Goal: Information Seeking & Learning: Learn about a topic

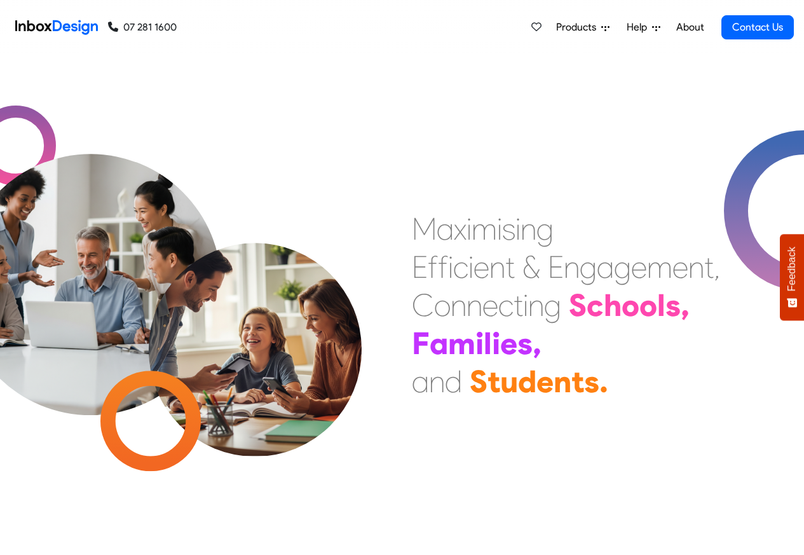
click at [628, 32] on span "Help" at bounding box center [639, 27] width 25 height 15
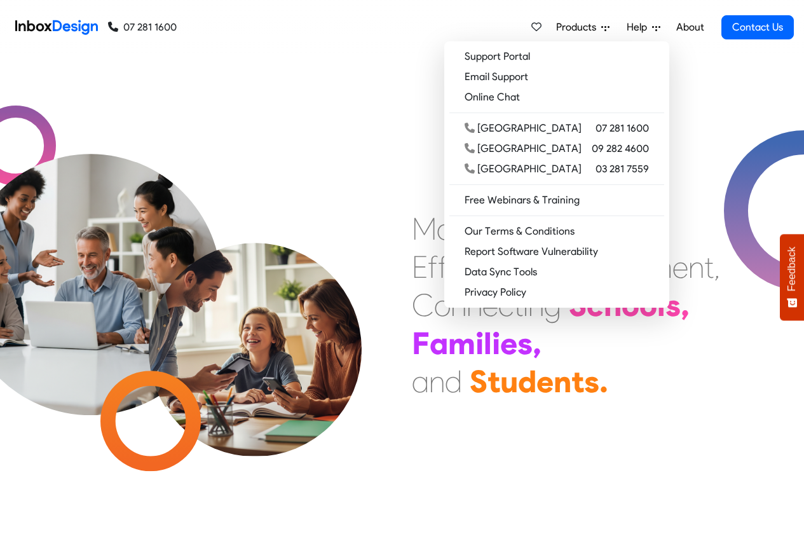
click at [587, 28] on span "Products" at bounding box center [578, 27] width 45 height 15
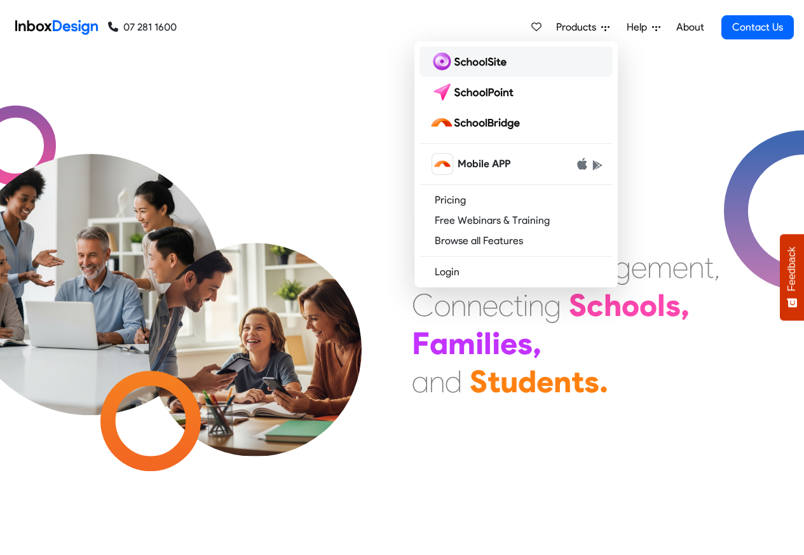
click at [456, 60] on img at bounding box center [471, 61] width 82 height 20
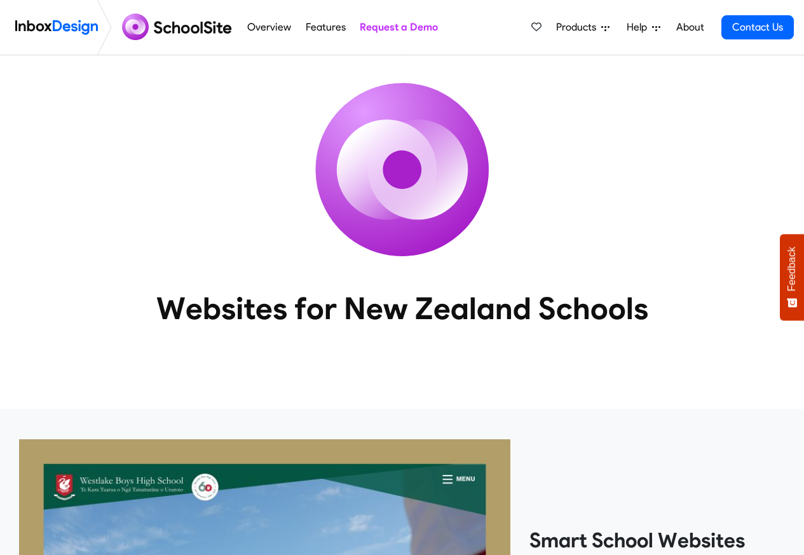
click at [588, 27] on span "Products" at bounding box center [578, 27] width 45 height 15
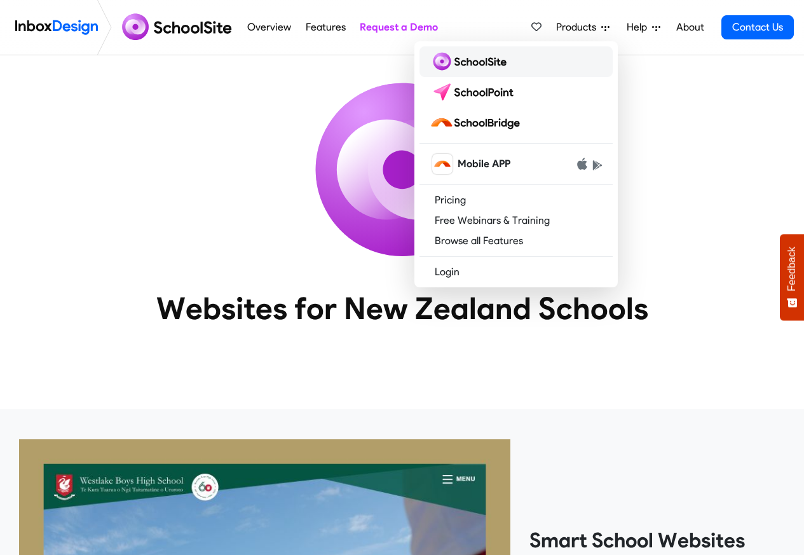
click at [459, 60] on img at bounding box center [471, 61] width 82 height 20
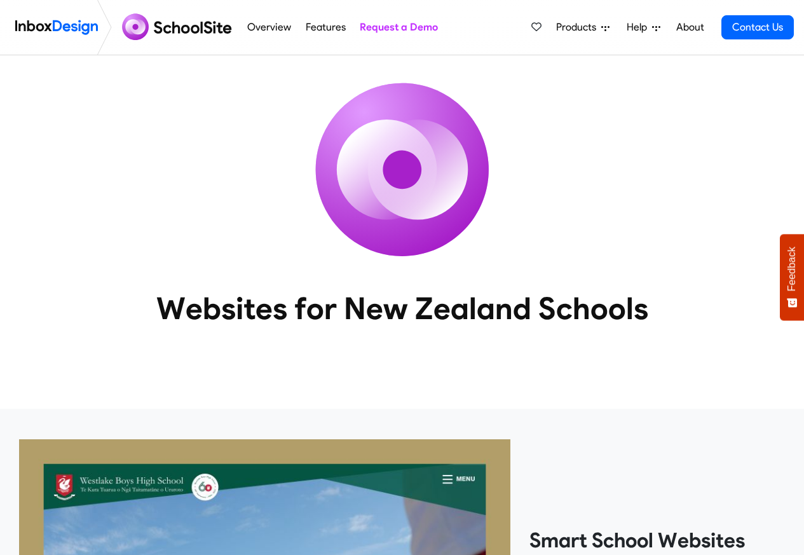
click at [593, 26] on span "Products" at bounding box center [578, 27] width 45 height 15
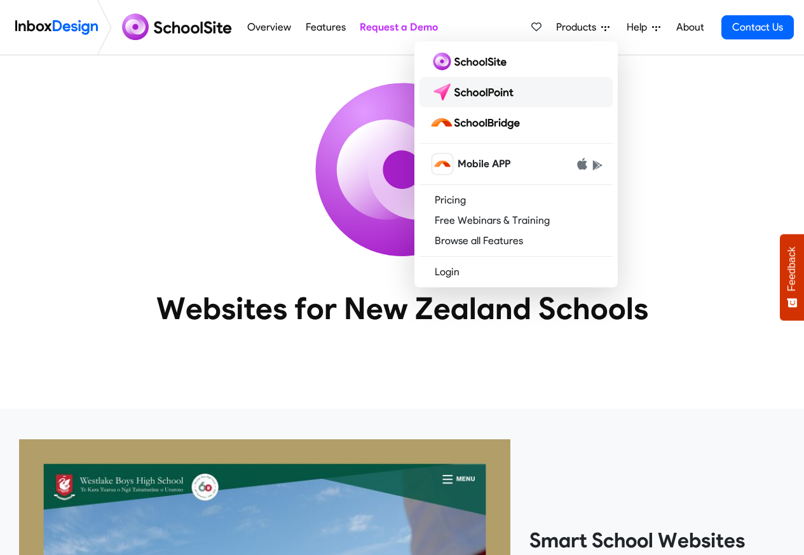
click at [467, 91] on img at bounding box center [475, 92] width 90 height 20
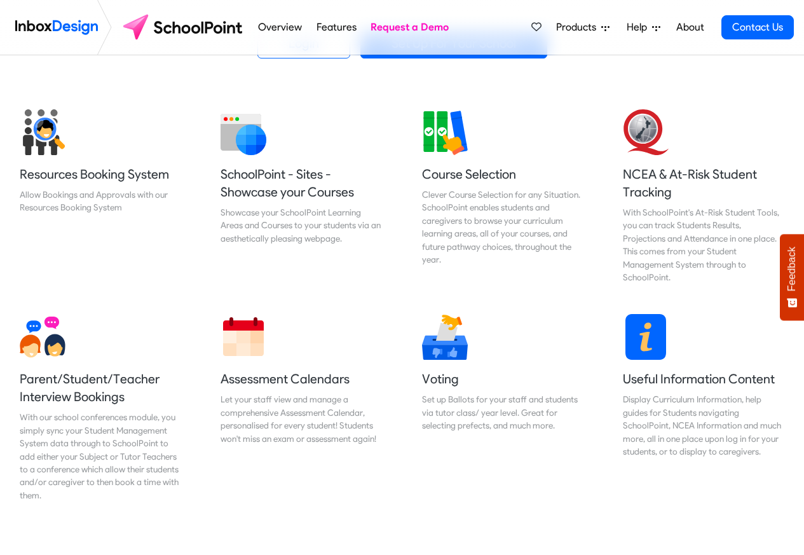
scroll to position [458, 0]
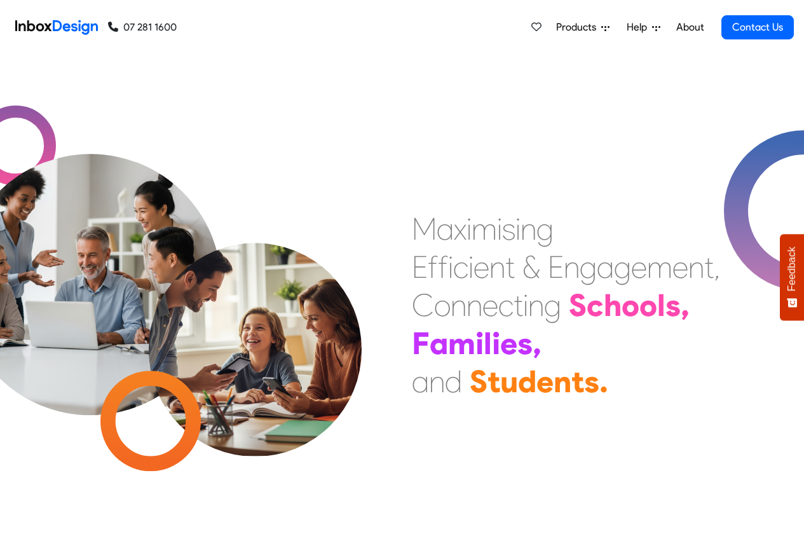
click at [593, 28] on span "Products" at bounding box center [578, 27] width 45 height 15
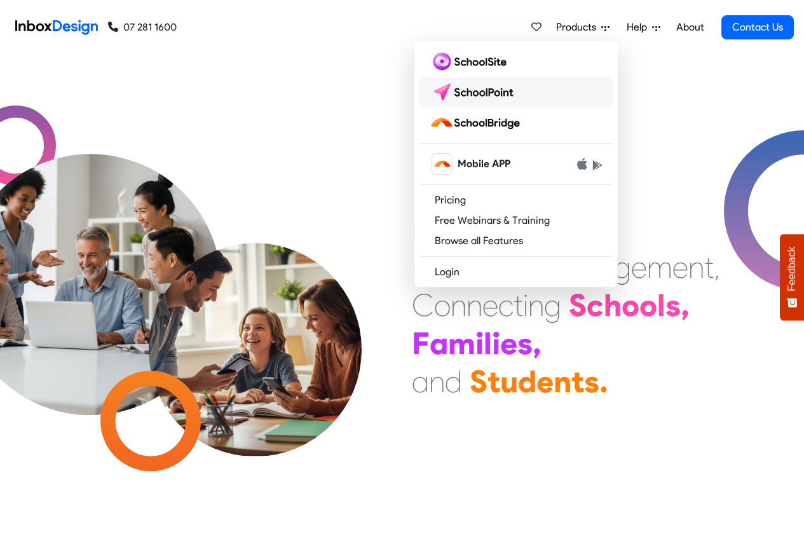
click at [478, 91] on img at bounding box center [475, 92] width 90 height 20
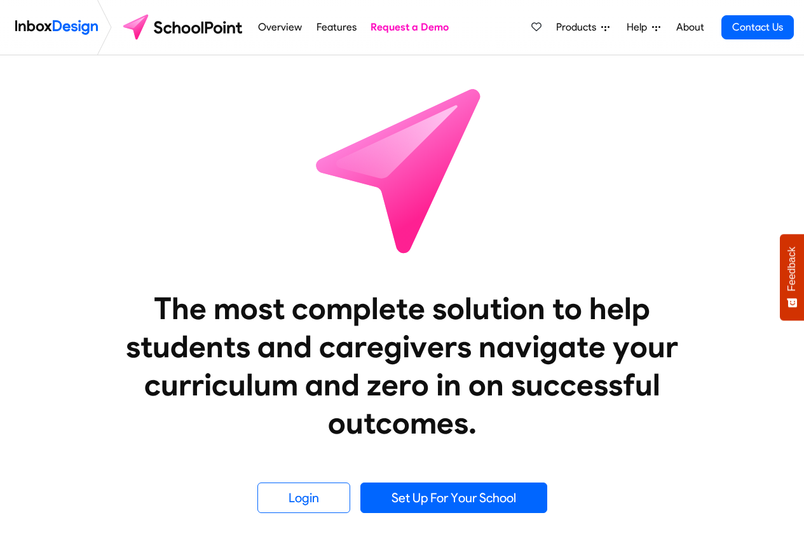
click at [588, 28] on span "Products" at bounding box center [578, 27] width 45 height 15
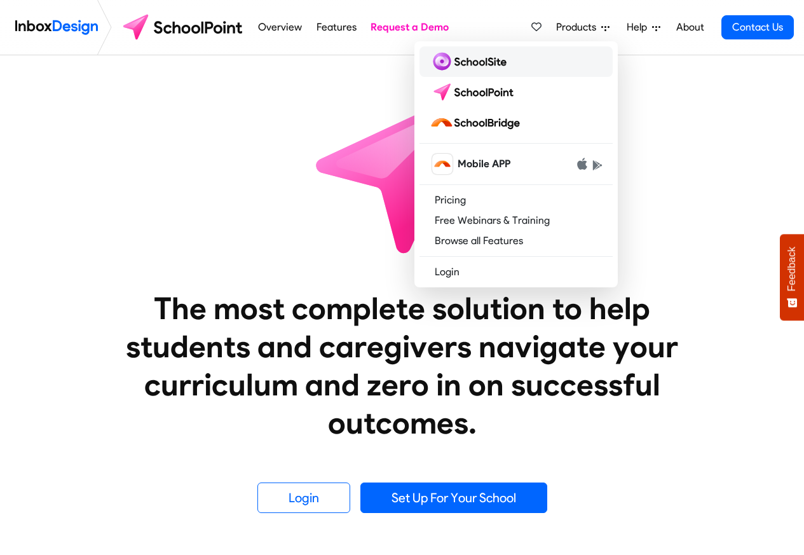
click at [452, 60] on img at bounding box center [471, 61] width 82 height 20
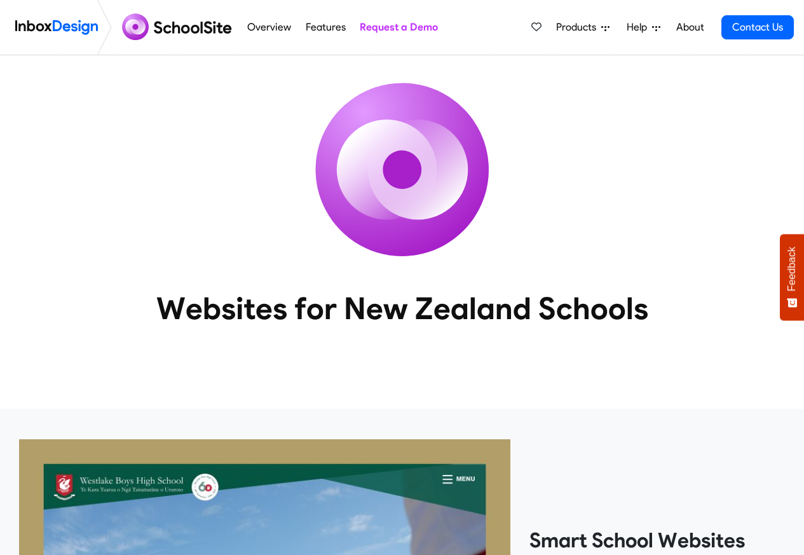
click at [585, 28] on span "Products" at bounding box center [578, 27] width 45 height 15
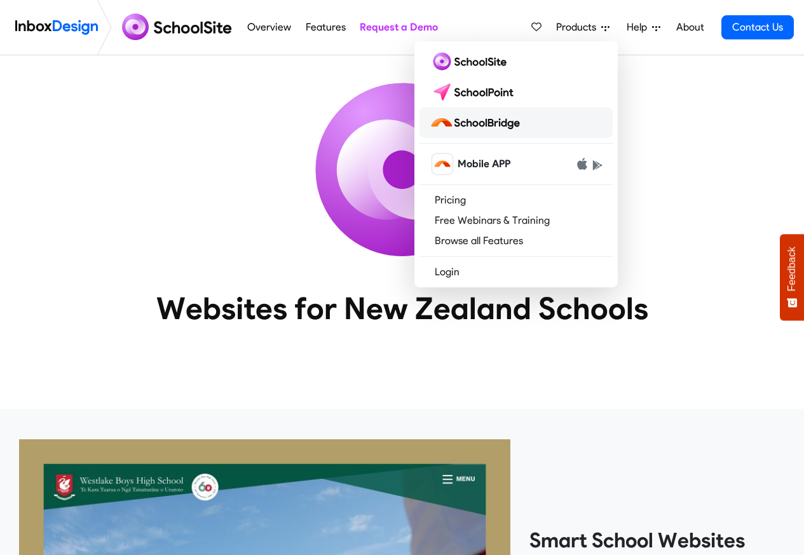
click at [472, 123] on img at bounding box center [477, 122] width 95 height 20
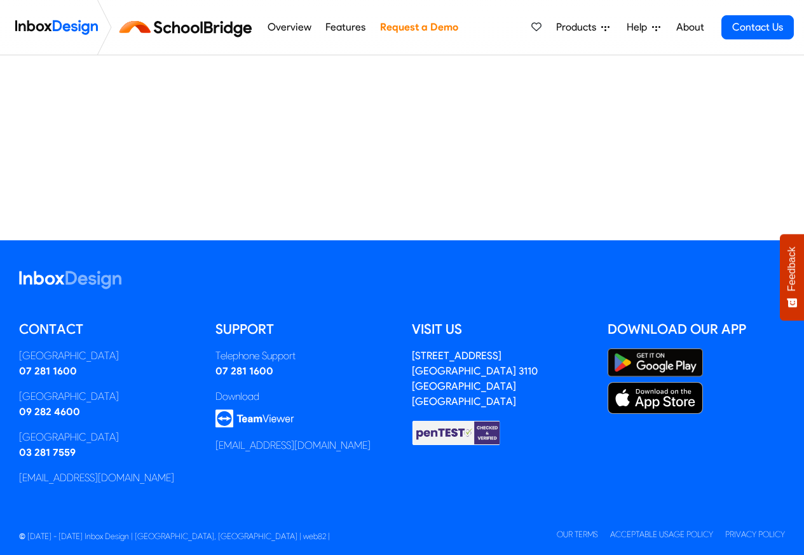
scroll to position [296, 0]
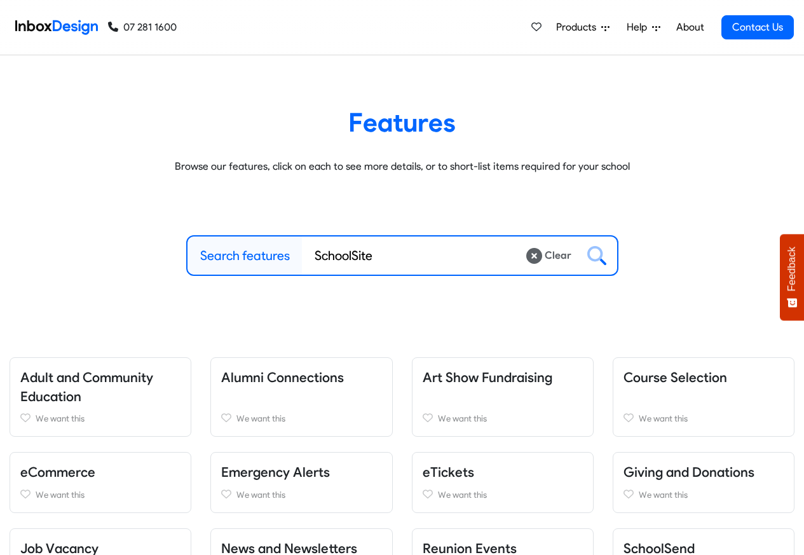
click at [339, 256] on input "SchoolSite" at bounding box center [414, 255] width 224 height 38
paste input "Inbox Design - SchoolSite SchoolPoint & SchoolBridg"
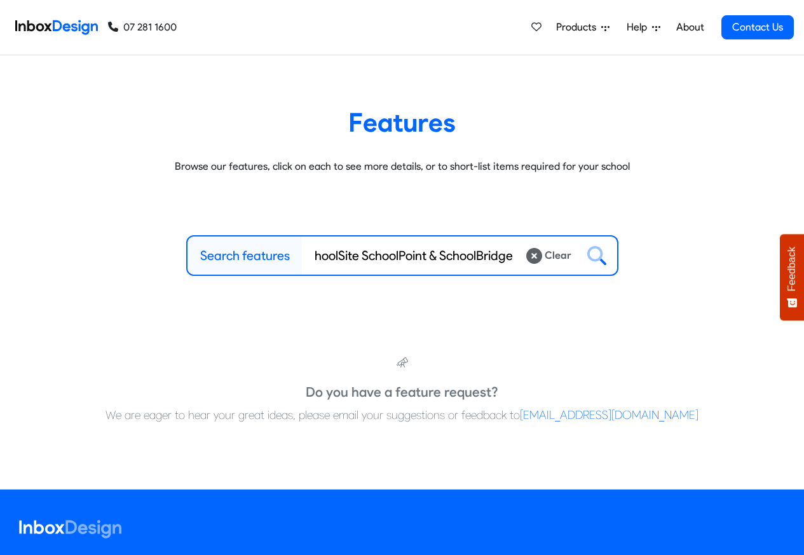
type input "Inbox Design - SchoolSite SchoolPoint & SchoolBridge"
click at [599, 256] on icon at bounding box center [596, 255] width 19 height 19
click at [576, 236] on button at bounding box center [596, 255] width 41 height 38
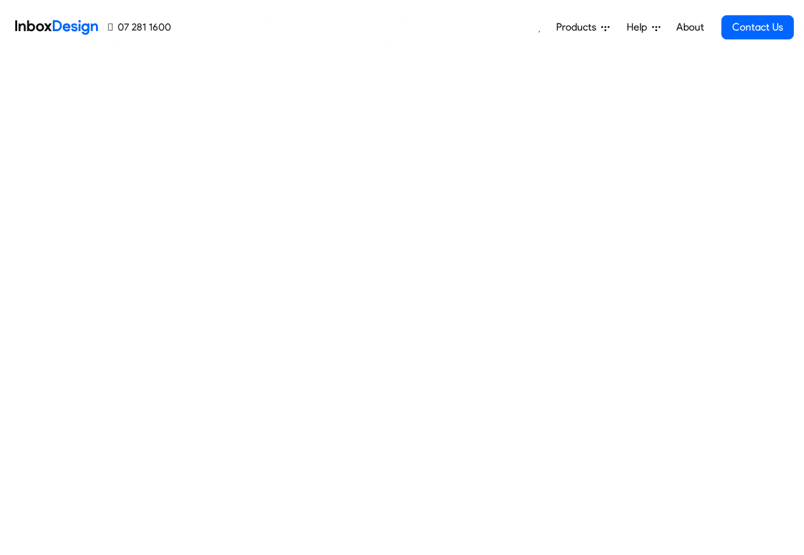
click at [590, 26] on span "Products" at bounding box center [578, 27] width 45 height 15
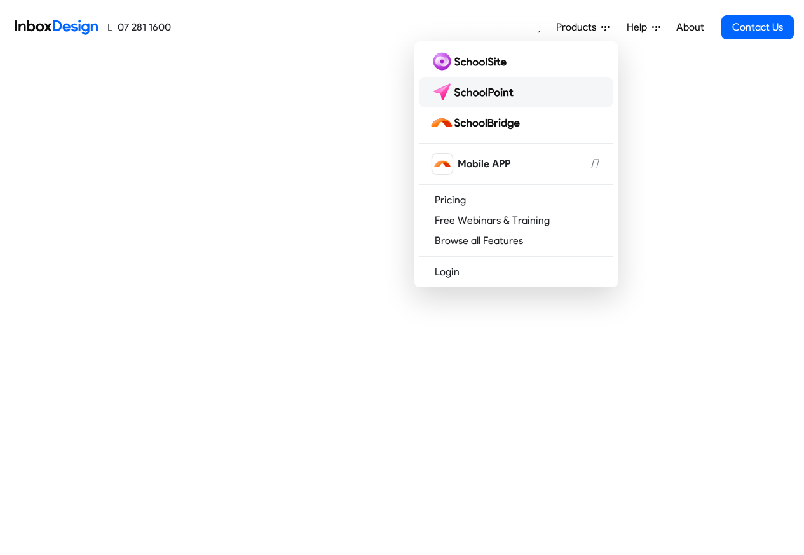
click at [465, 92] on img at bounding box center [475, 92] width 90 height 20
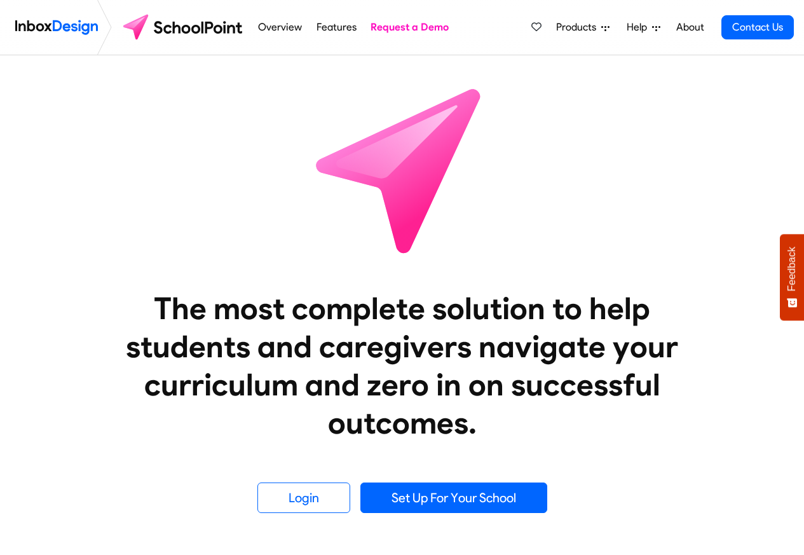
click at [585, 26] on span "Products" at bounding box center [578, 27] width 45 height 15
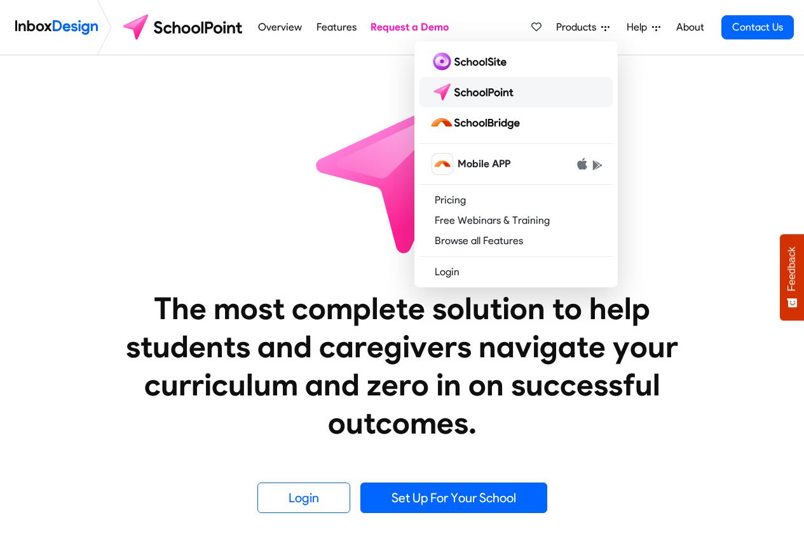
click at [465, 92] on img at bounding box center [475, 92] width 90 height 20
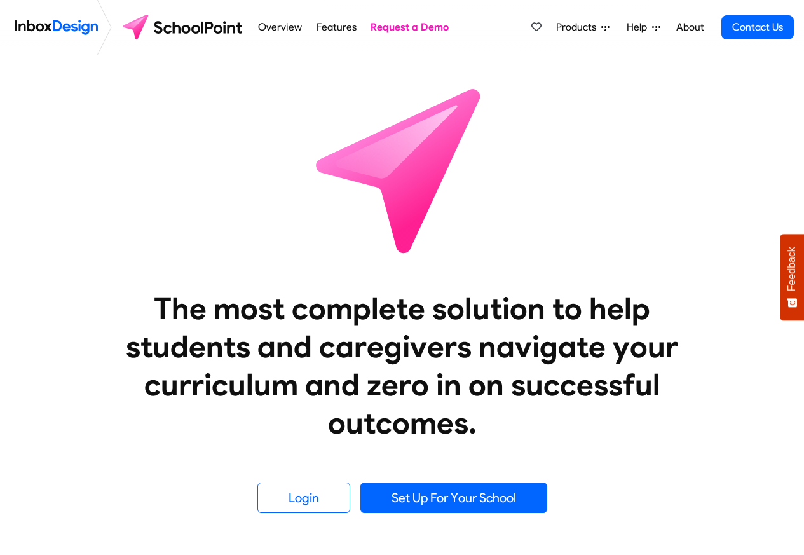
click at [278, 27] on link "Overview" at bounding box center [280, 27] width 51 height 25
click at [329, 28] on link "Features" at bounding box center [336, 27] width 47 height 25
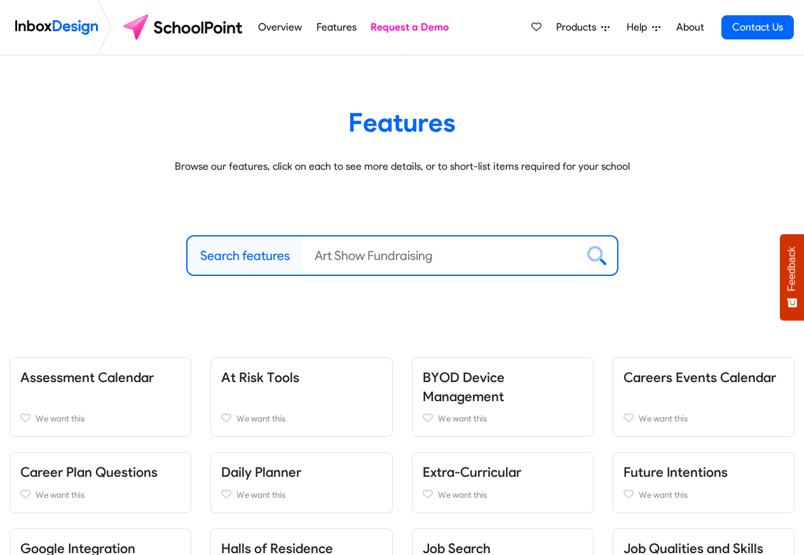
click at [248, 254] on label "Search features" at bounding box center [245, 255] width 90 height 19
click at [302, 254] on input "Search features" at bounding box center [439, 255] width 275 height 38
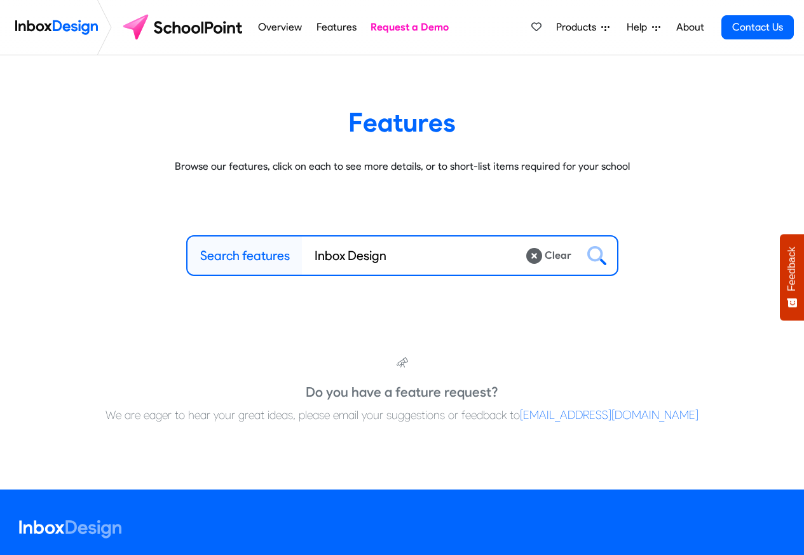
type input "Inbox Design"
click at [599, 254] on icon at bounding box center [596, 255] width 19 height 19
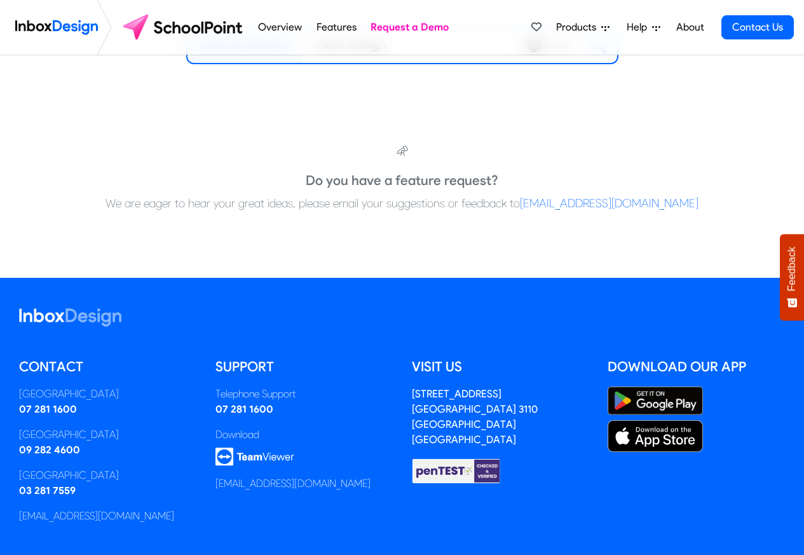
scroll to position [267, 0]
